Goal: Information Seeking & Learning: Check status

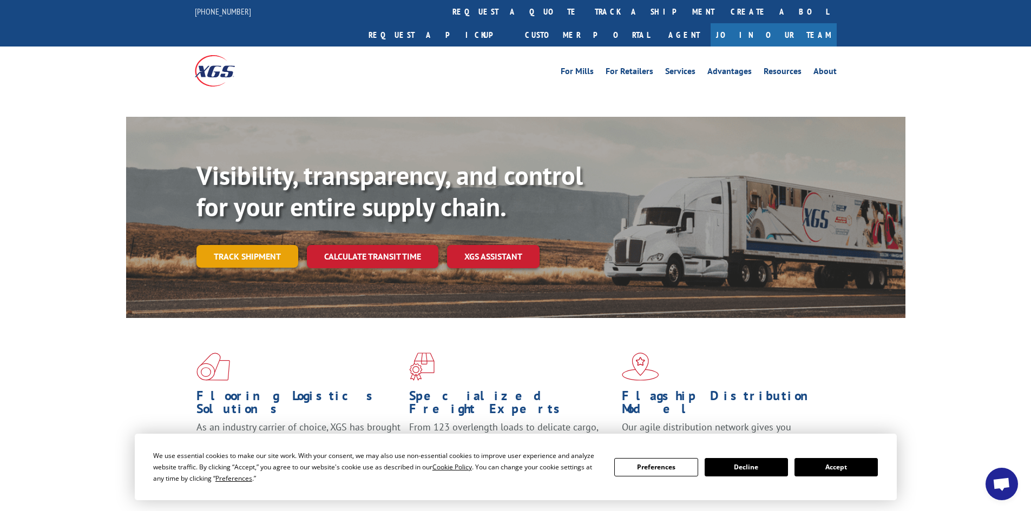
click at [266, 245] on link "Track shipment" at bounding box center [247, 256] width 102 height 23
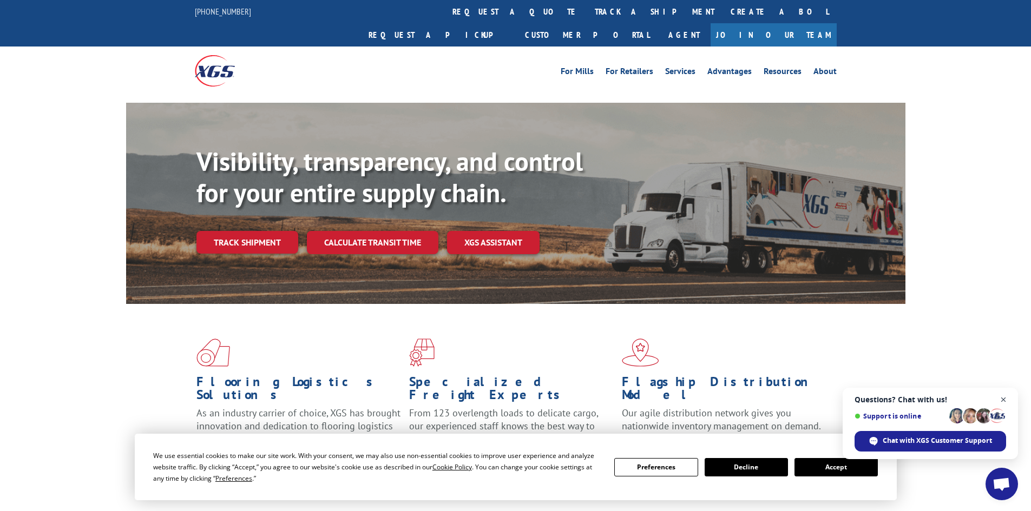
click at [1002, 401] on span "Open chat" at bounding box center [1004, 400] width 14 height 14
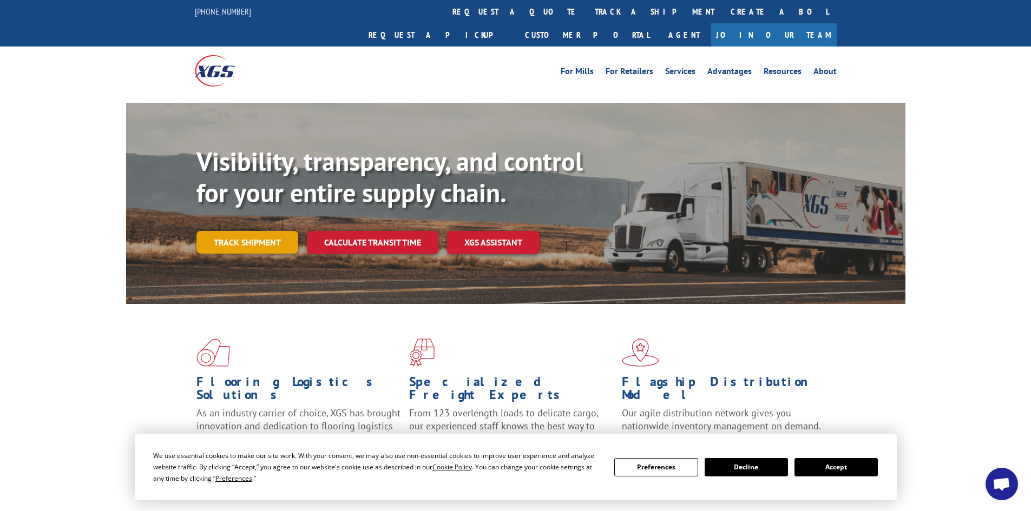
click at [225, 231] on link "Track shipment" at bounding box center [247, 242] width 102 height 23
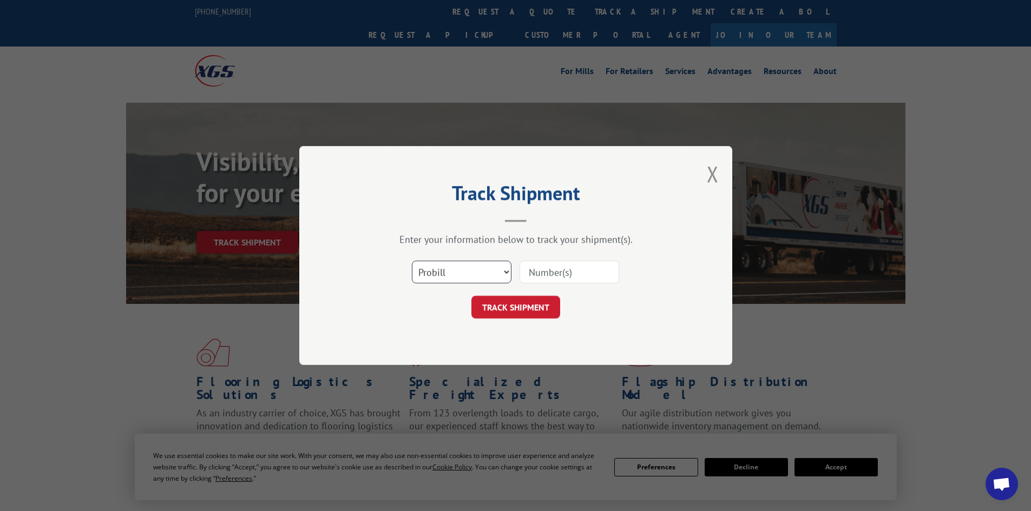
click at [489, 265] on select "Select category... Probill BOL PO" at bounding box center [462, 272] width 100 height 23
select select "po"
click at [412, 261] on select "Select category... Probill BOL PO" at bounding box center [462, 272] width 100 height 23
click at [580, 263] on input at bounding box center [569, 272] width 100 height 23
paste input "11524908"
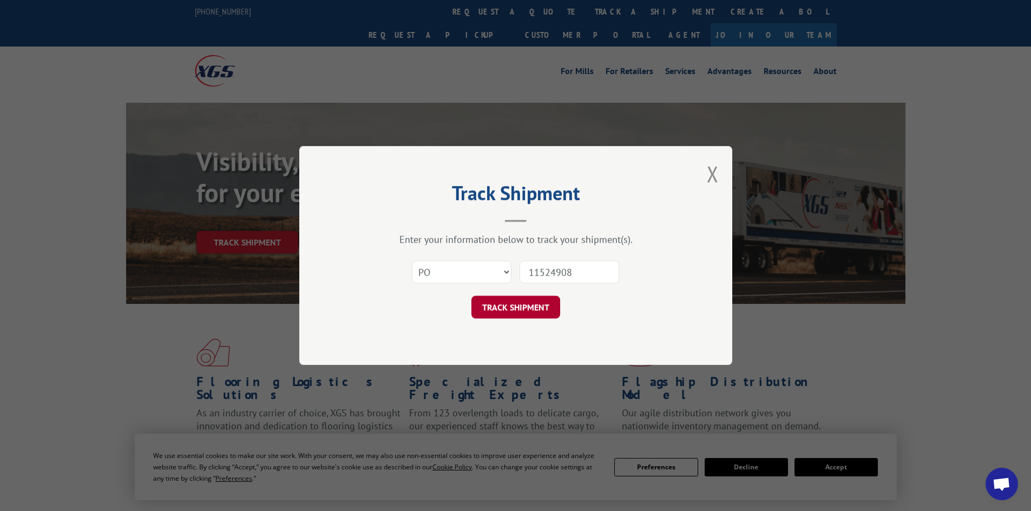
type input "11524908"
click at [526, 305] on button "TRACK SHIPMENT" at bounding box center [515, 307] width 89 height 23
